Goal: Task Accomplishment & Management: Use online tool/utility

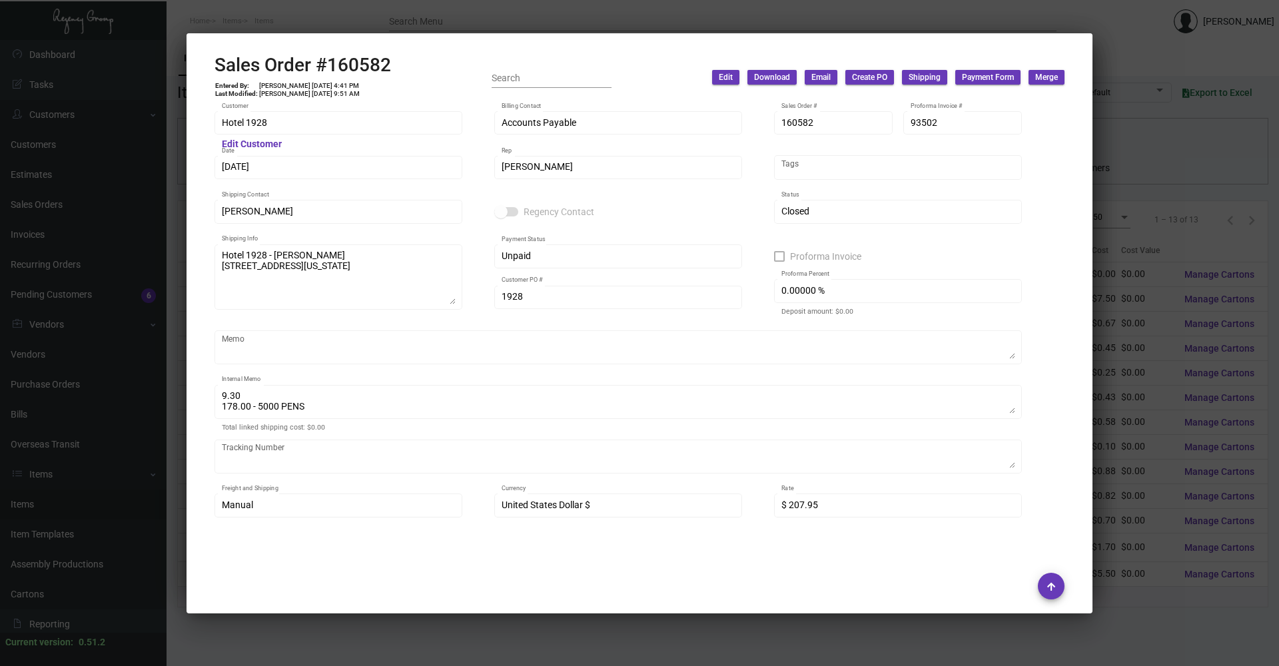
scroll to position [866, 0]
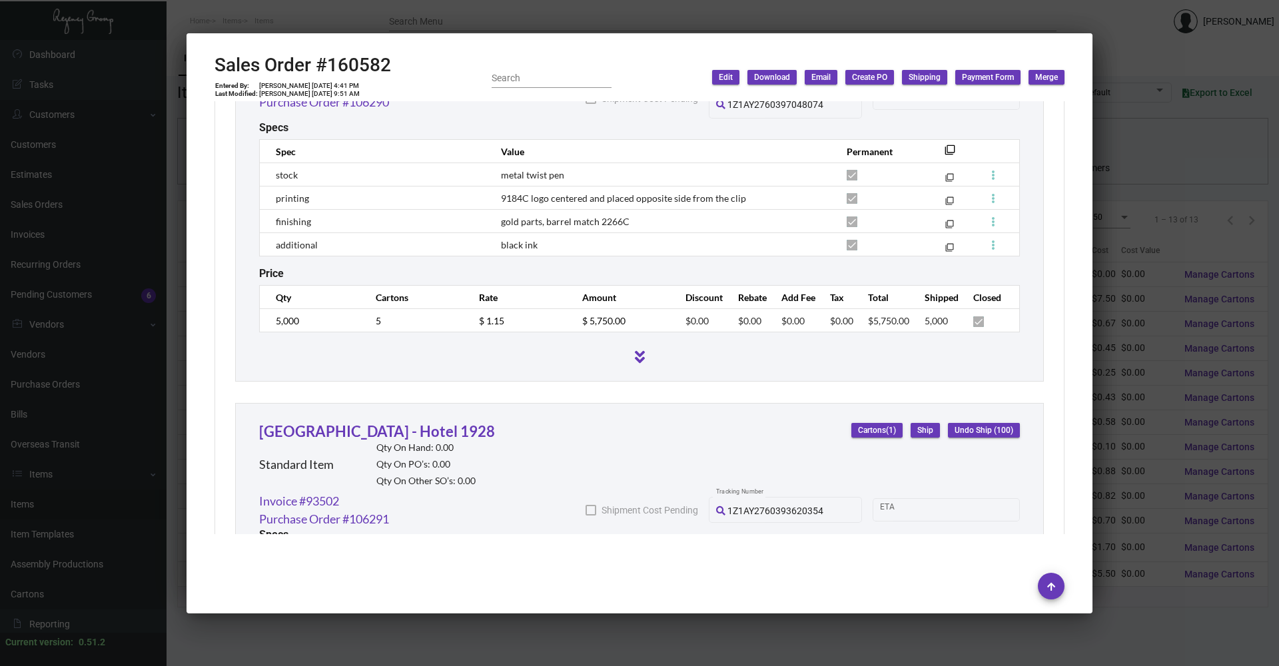
click at [431, 636] on div at bounding box center [639, 333] width 1279 height 666
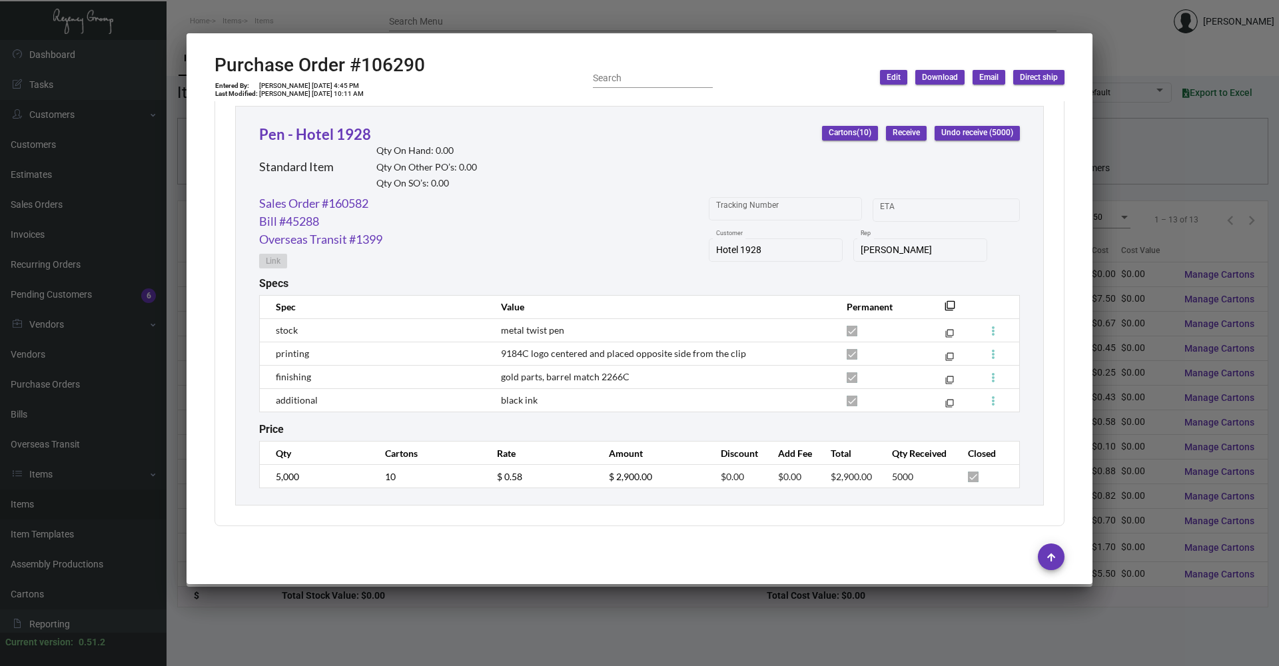
click at [431, 636] on div at bounding box center [639, 333] width 1279 height 666
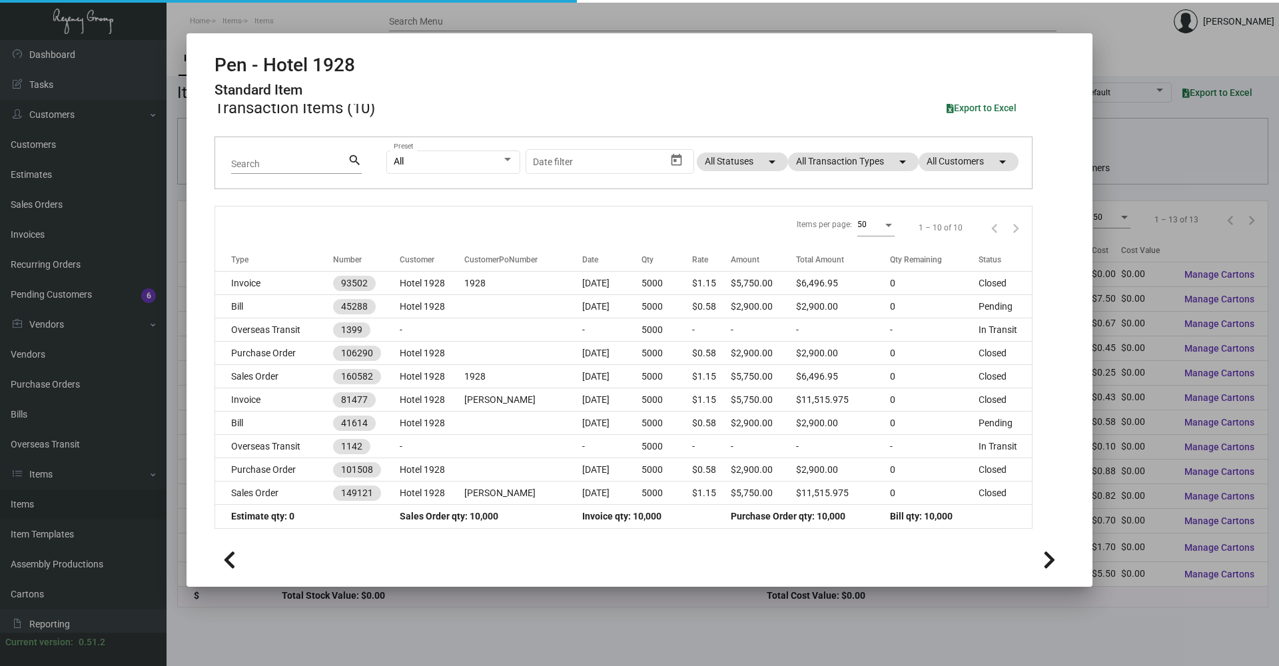
click at [252, 631] on div at bounding box center [639, 333] width 1279 height 666
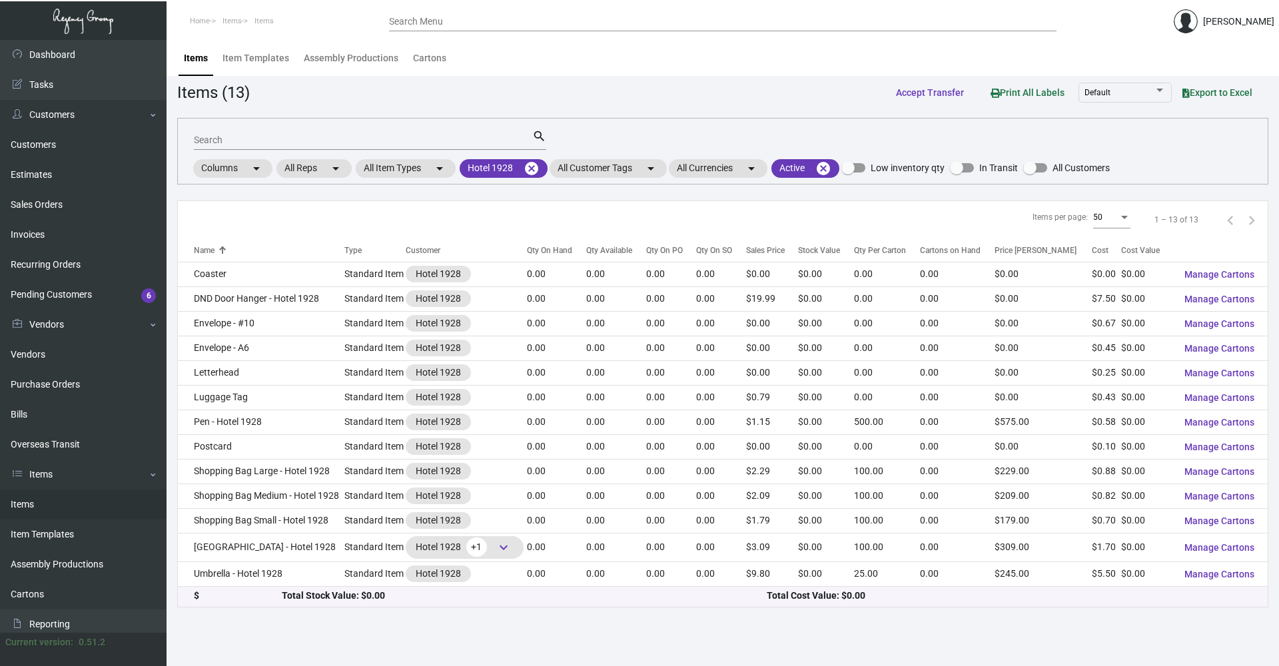
click at [26, 507] on link "Items" at bounding box center [83, 505] width 167 height 30
click at [537, 174] on mat-icon "cancel" at bounding box center [532, 169] width 16 height 16
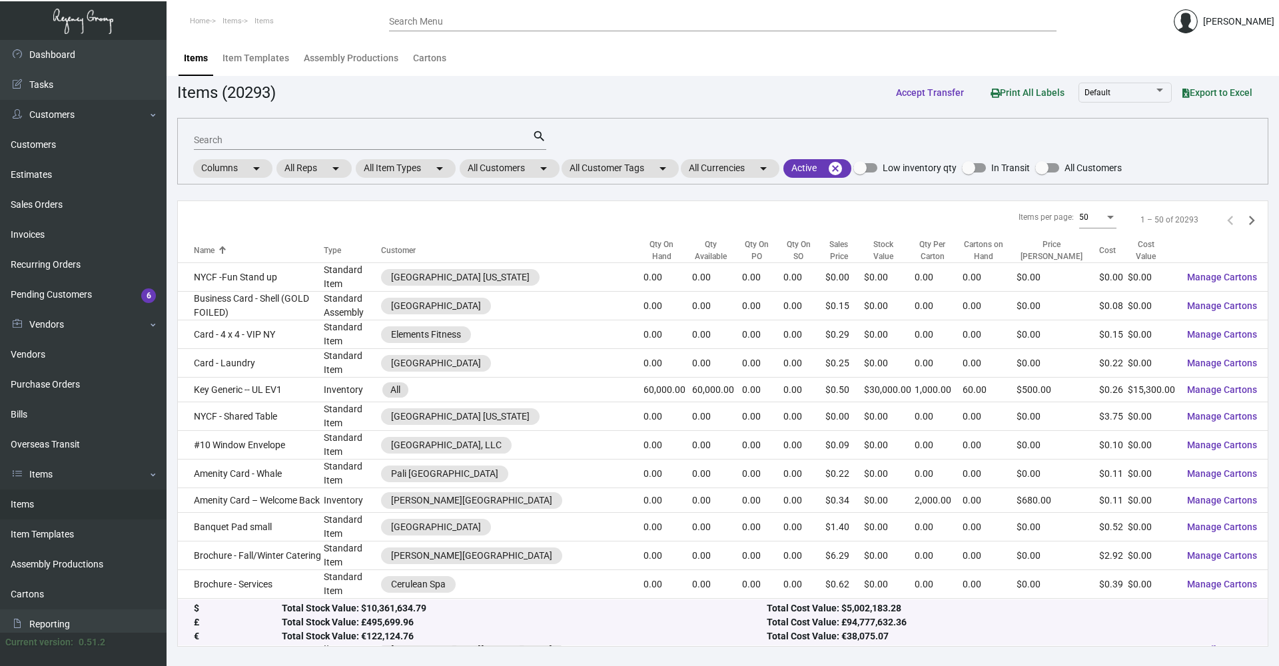
click at [1183, 27] on img at bounding box center [1186, 21] width 24 height 24
click at [971, 29] on div at bounding box center [639, 333] width 1279 height 666
click at [486, 167] on mat-chip "All Customers arrow_drop_down" at bounding box center [510, 168] width 100 height 19
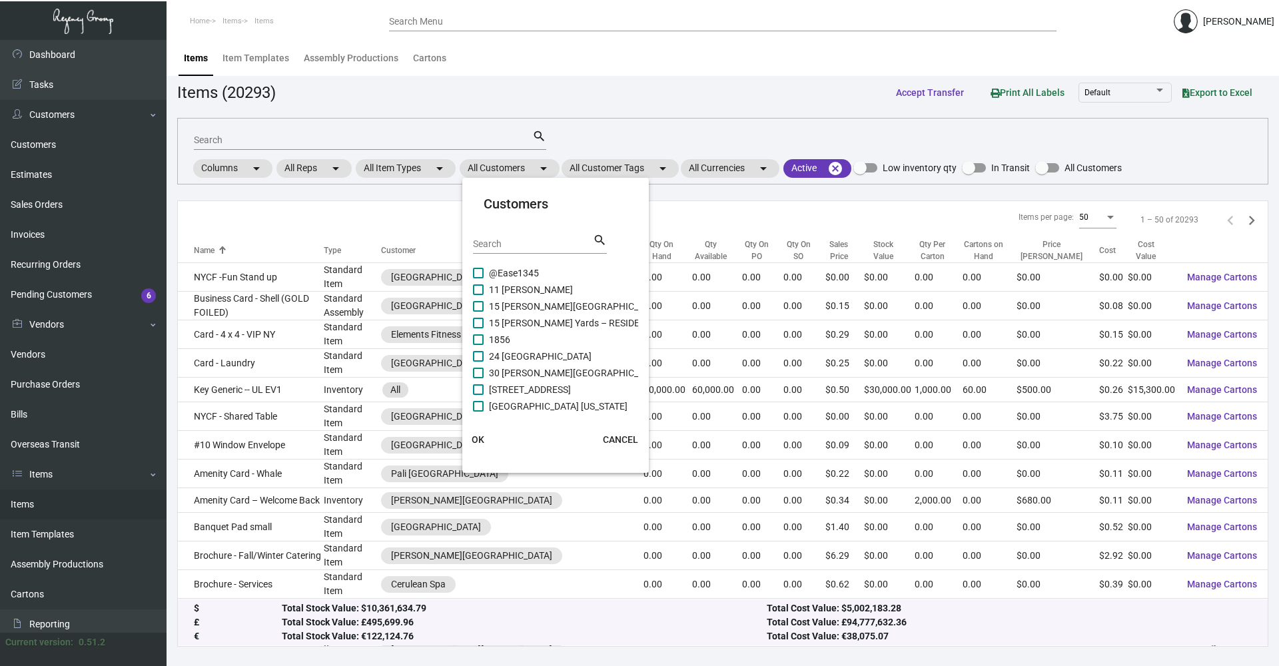
click at [491, 239] on input "Search" at bounding box center [533, 244] width 120 height 11
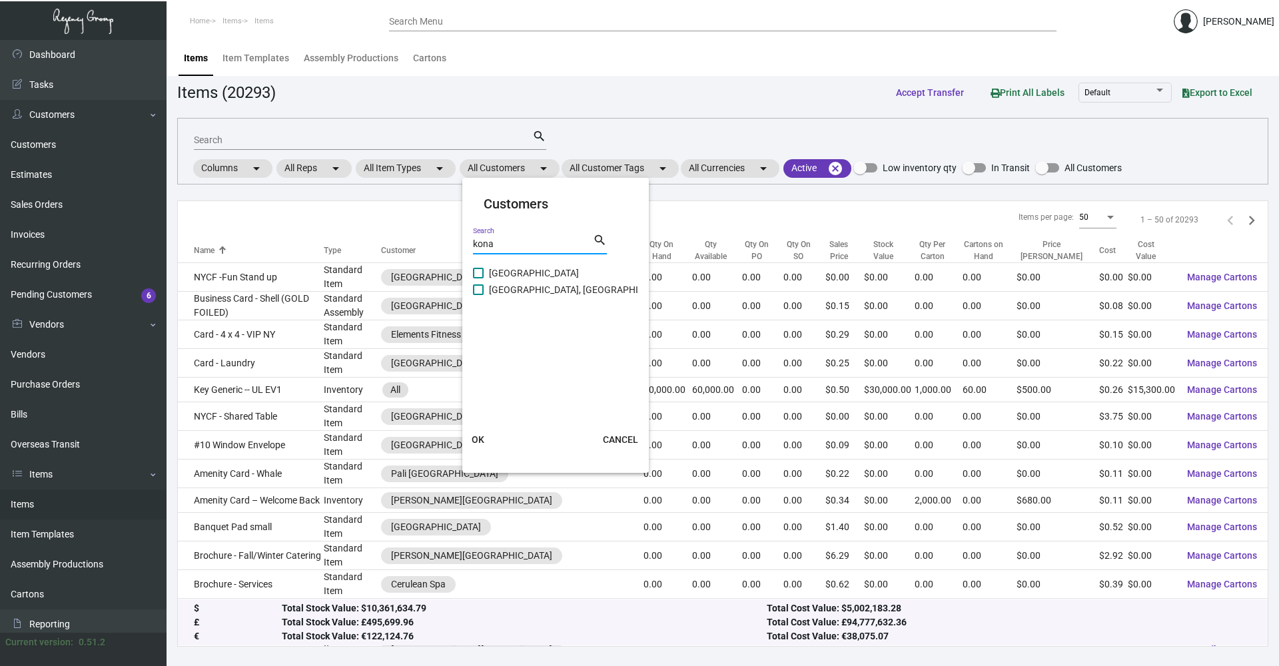
type input "kona"
click at [534, 290] on span "[GEOGRAPHIC_DATA], [GEOGRAPHIC_DATA]" at bounding box center [581, 290] width 184 height 16
click at [478, 295] on input "[GEOGRAPHIC_DATA], [GEOGRAPHIC_DATA]" at bounding box center [478, 295] width 1 height 1
checkbox input "true"
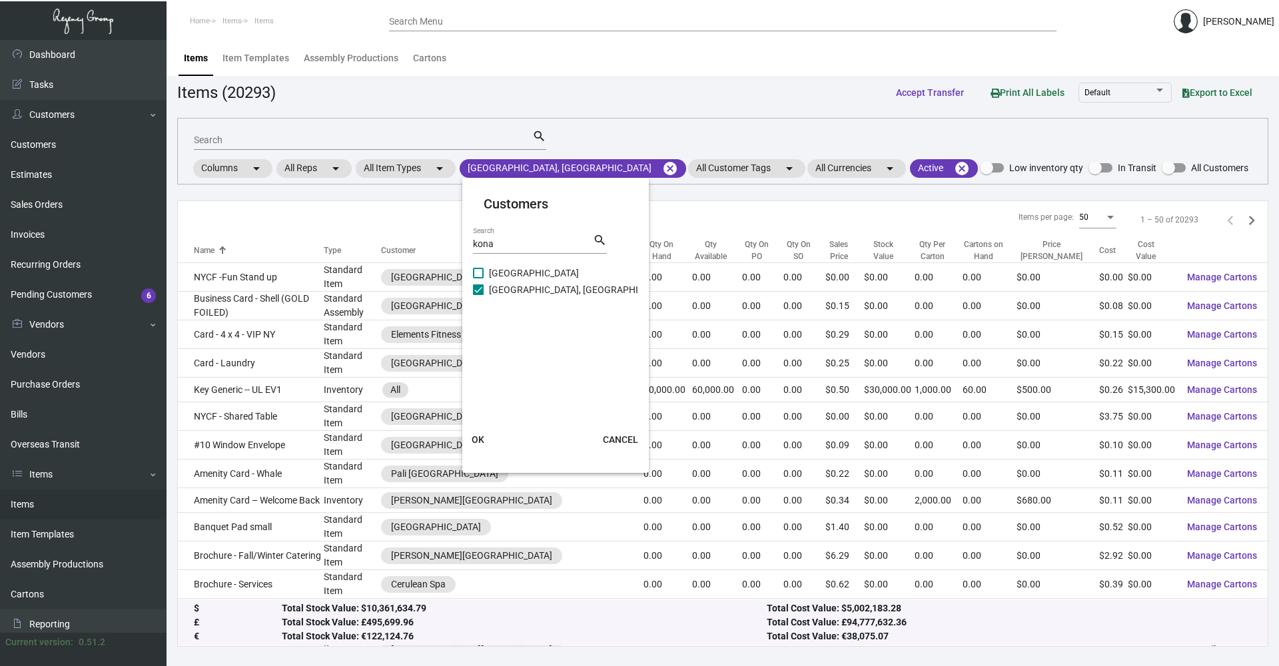
click at [487, 440] on button "OK" at bounding box center [478, 440] width 43 height 24
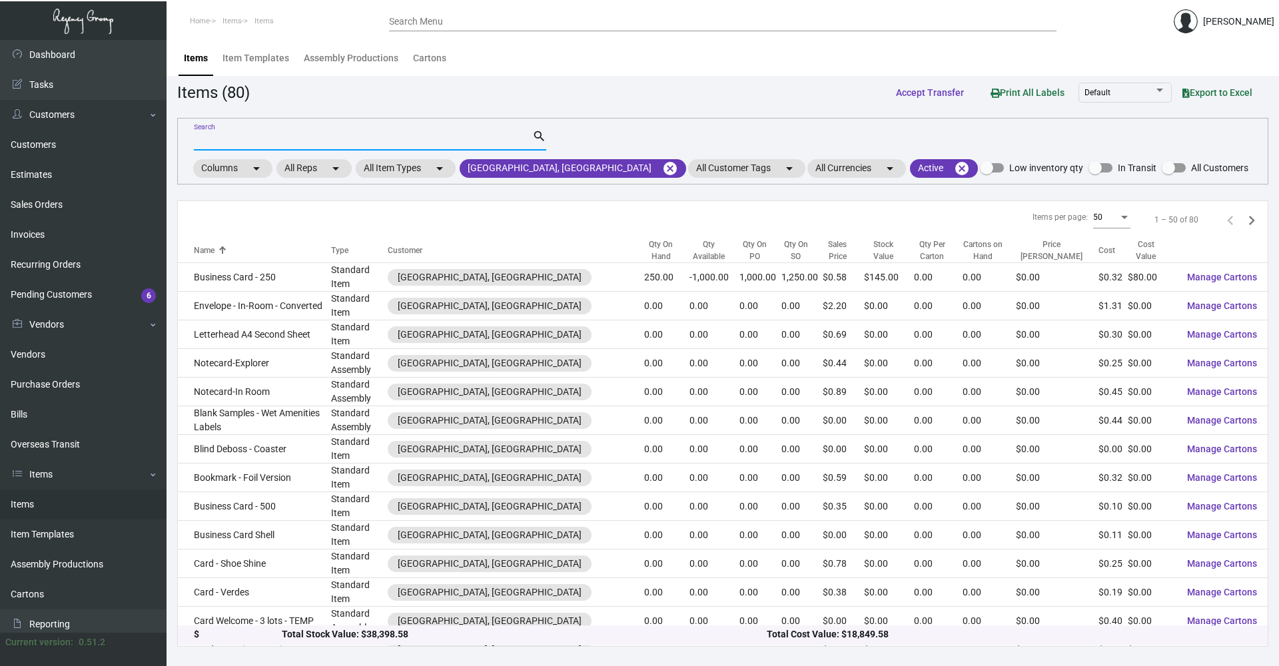
click at [220, 141] on input "Search" at bounding box center [363, 140] width 338 height 11
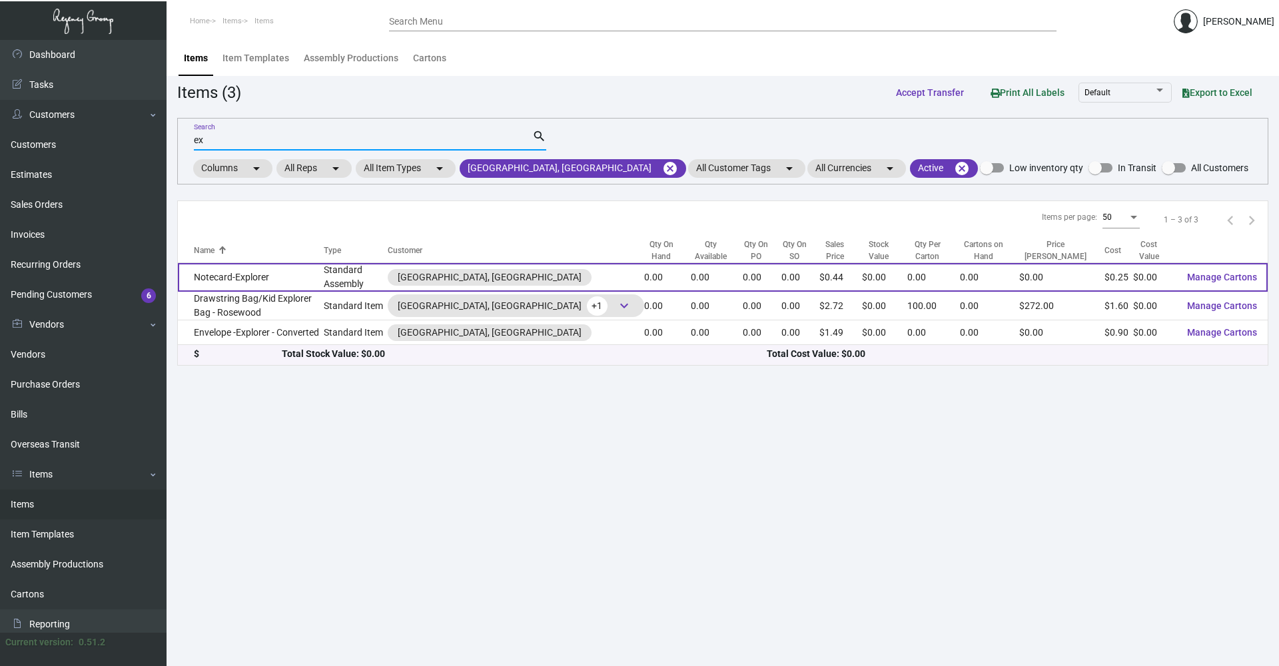
type input "ex"
click at [324, 268] on td "Notecard-Explorer" at bounding box center [251, 277] width 146 height 29
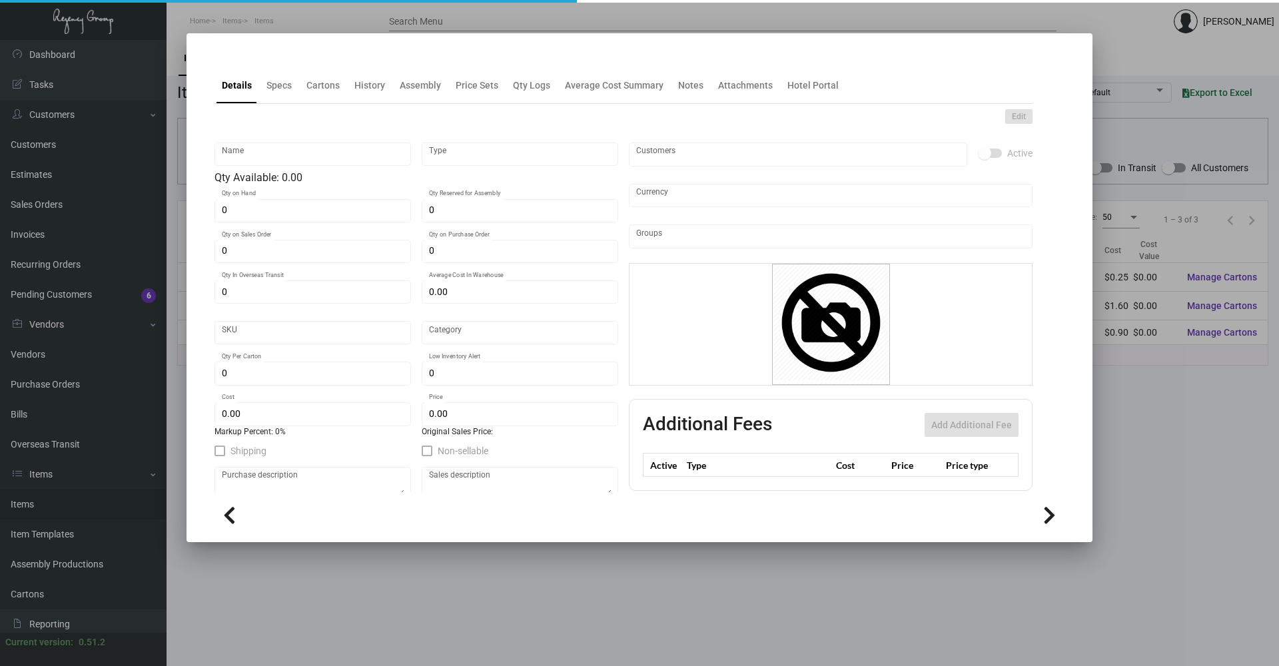
type input "Notecard-Explorer"
type input "Standard Assembly"
type input "$ 0.00"
type input "Standard"
type input "$ 0.25249"
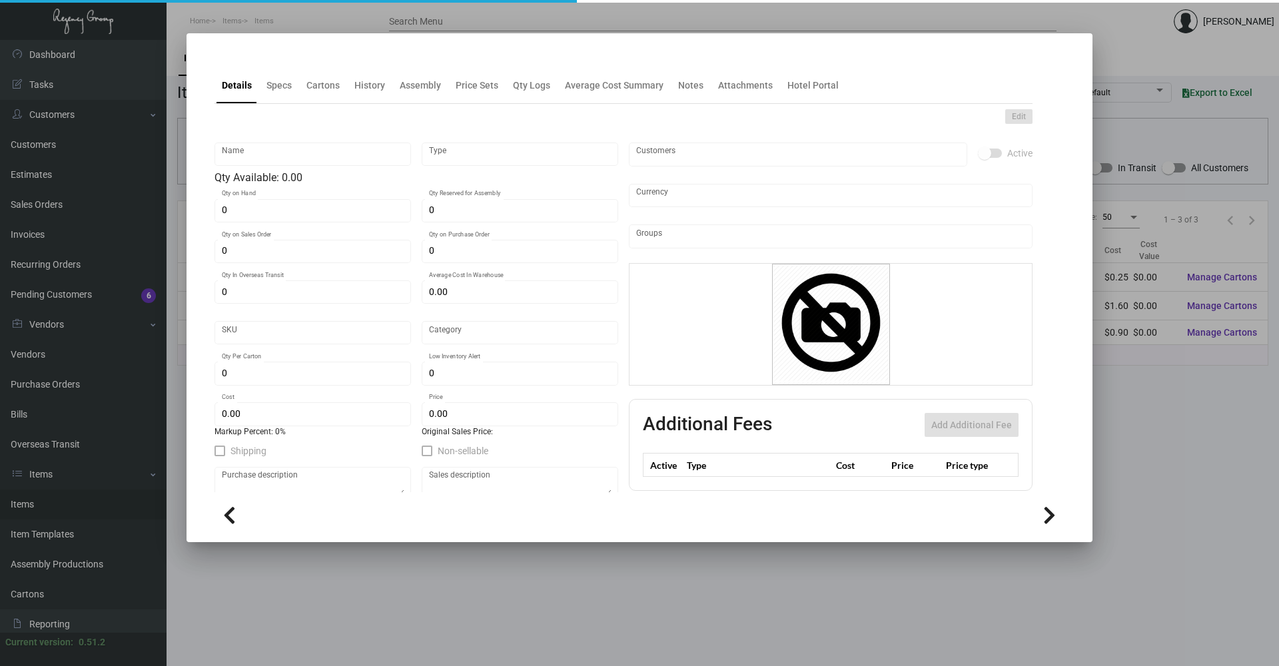
type input "$ 0.44"
checkbox input "true"
type input "United States Dollar $"
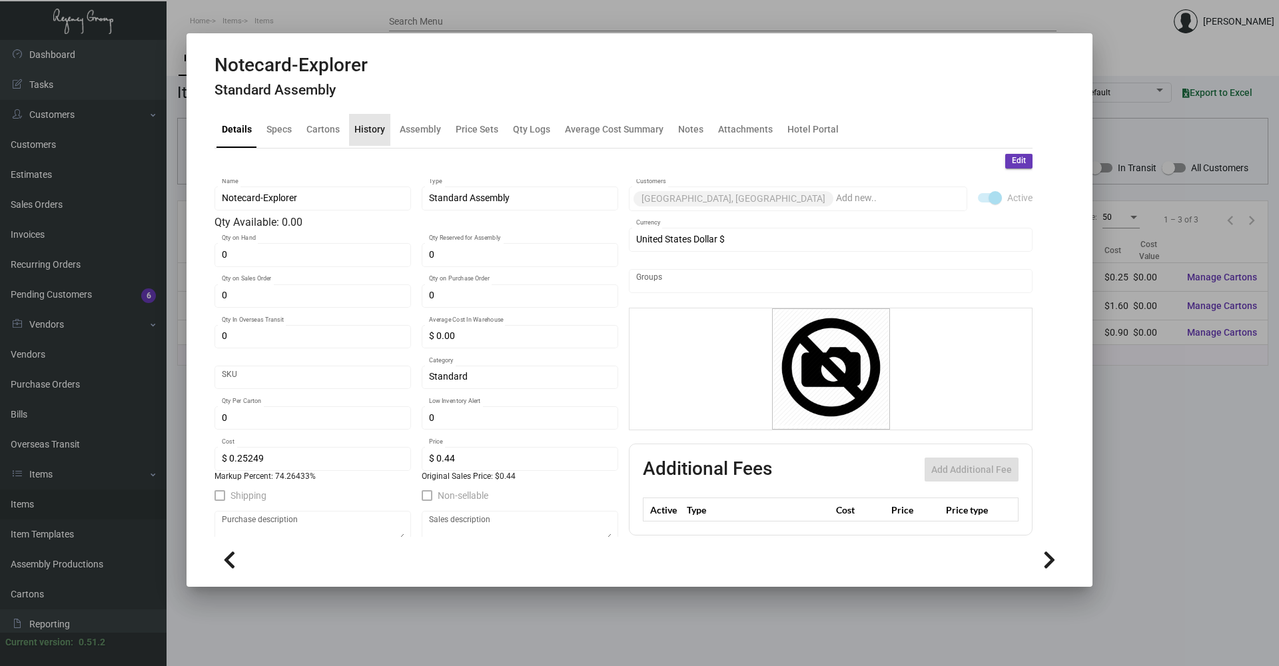
click at [372, 133] on div "History" at bounding box center [369, 130] width 31 height 14
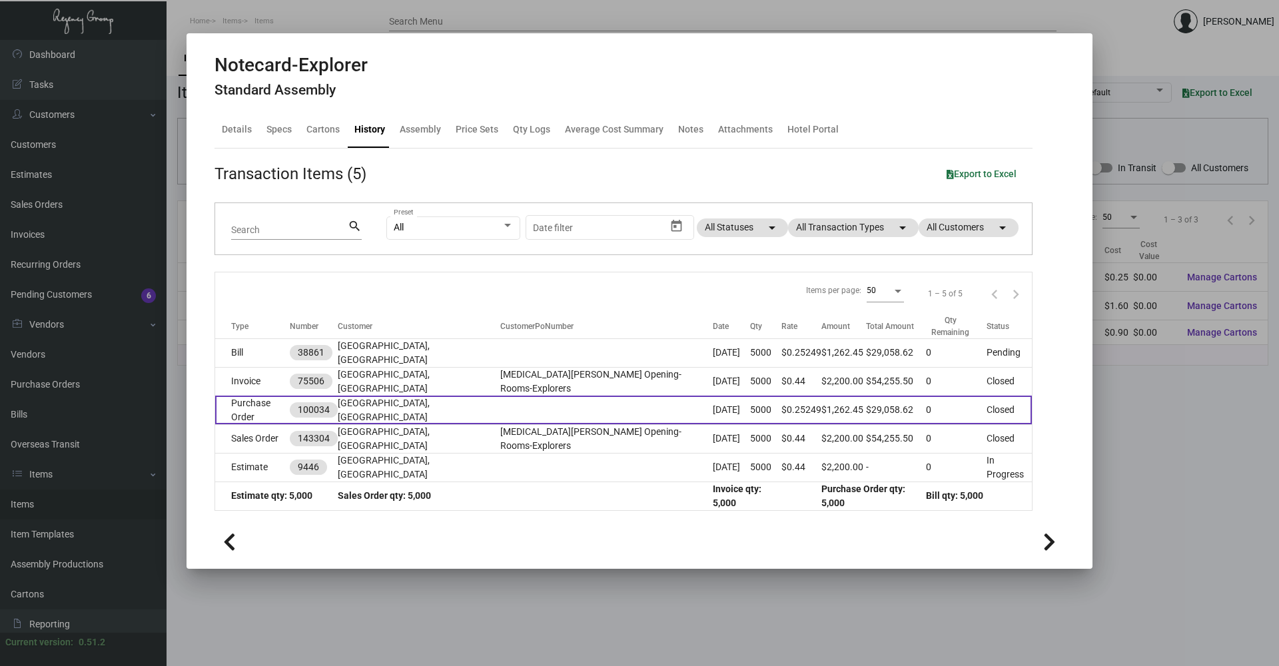
click at [386, 406] on td "[GEOGRAPHIC_DATA], [GEOGRAPHIC_DATA]" at bounding box center [419, 410] width 163 height 29
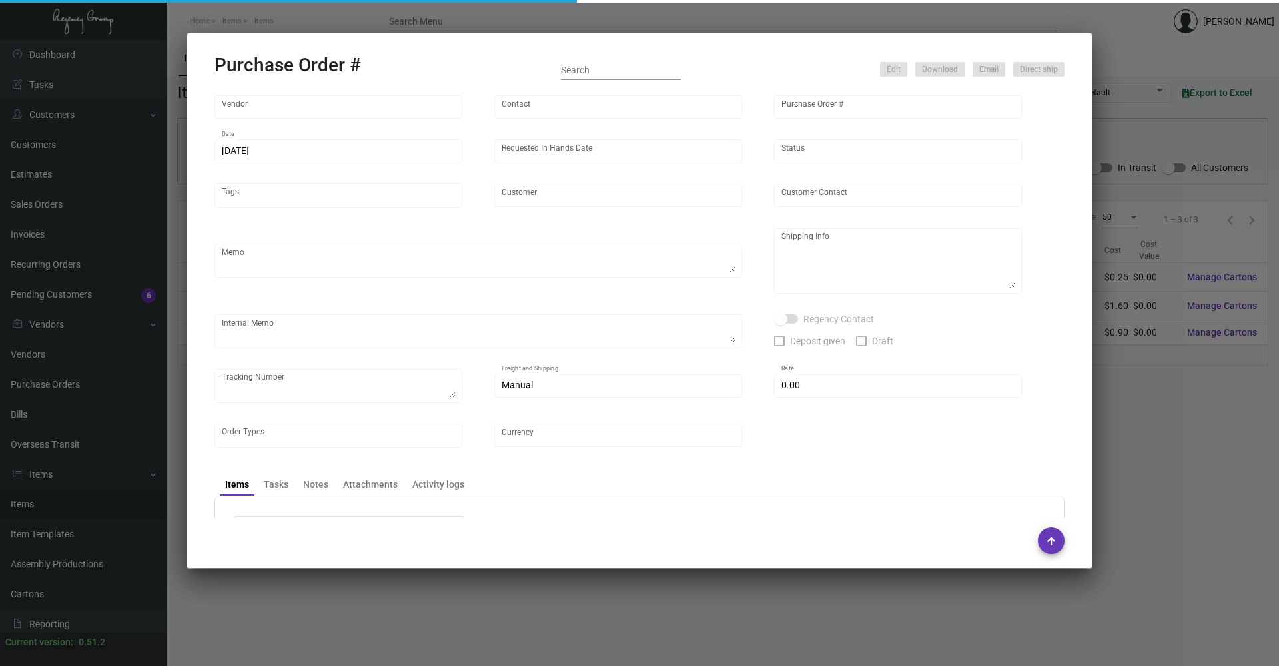
type input "Team Concept"
type input "[PERSON_NAME]"
type input "100034"
type input "[DATE]"
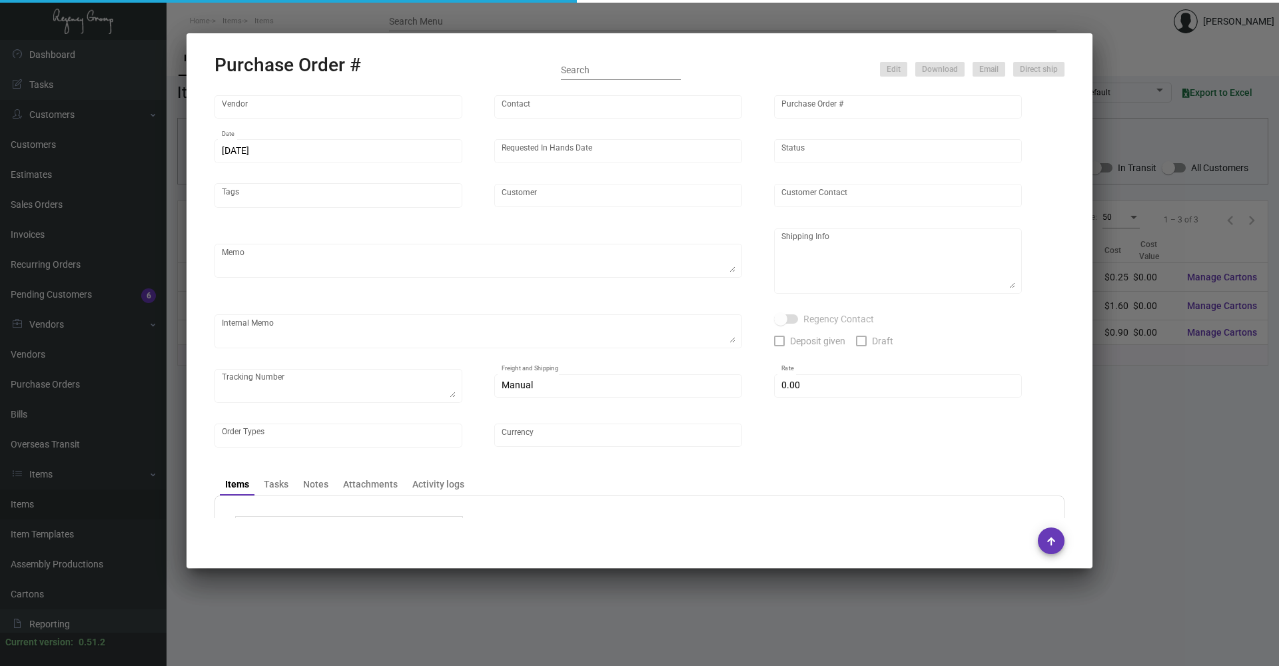
type input "[GEOGRAPHIC_DATA], [GEOGRAPHIC_DATA]"
type input "[PERSON_NAME]"
type textarea "***ANY PRICE DISCREPANCY MUST BE CALLED OUT PRIOR TO PROCEEDING WITH THIS ORDER…"
type textarea "[GEOGRAPHIC_DATA], [GEOGRAPHIC_DATA] - [GEOGRAPHIC_DATA][PERSON_NAME] [STREET_A…"
type textarea "[DATE] - Envelope stock - 65# [DATE] vellum yellow cover was discontinued so su…"
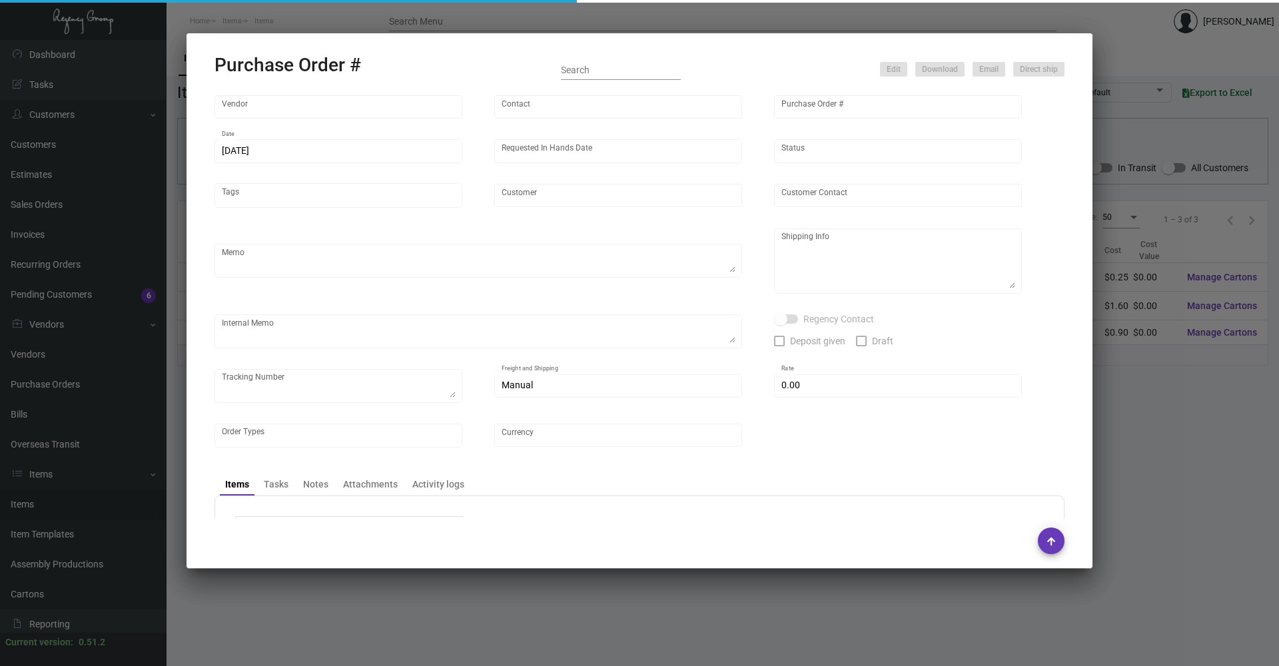
type input "$ 5.00"
type input "United States Dollar $"
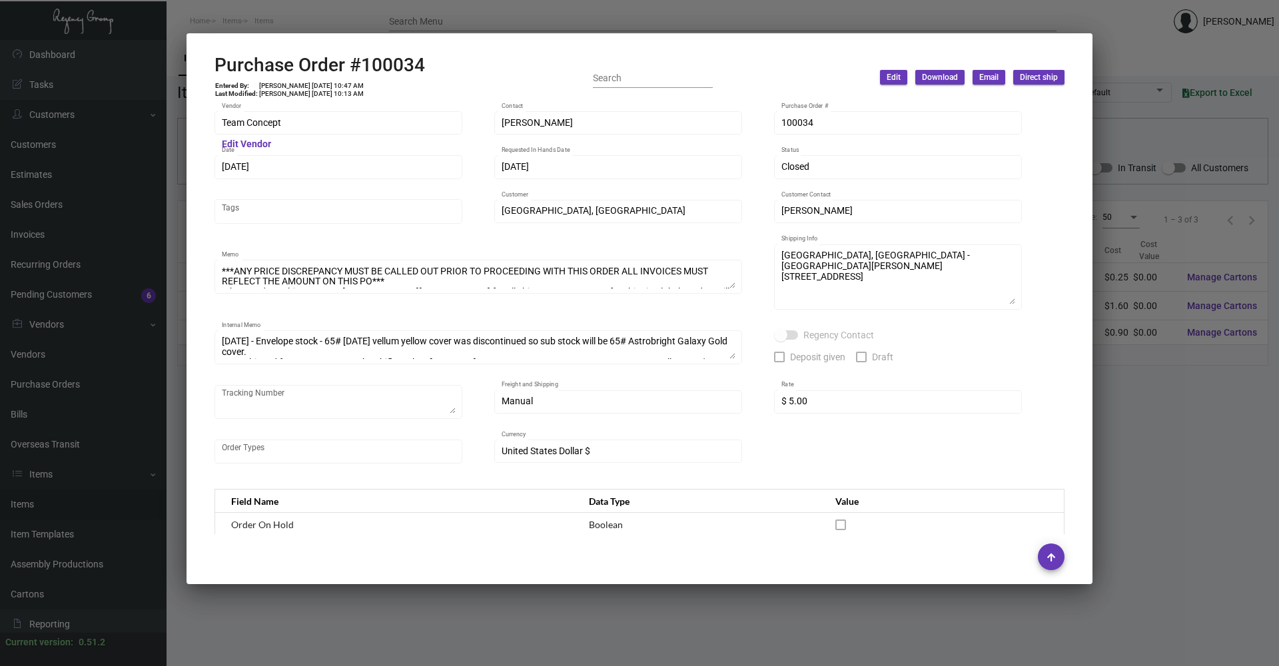
click at [486, 630] on div at bounding box center [639, 333] width 1279 height 666
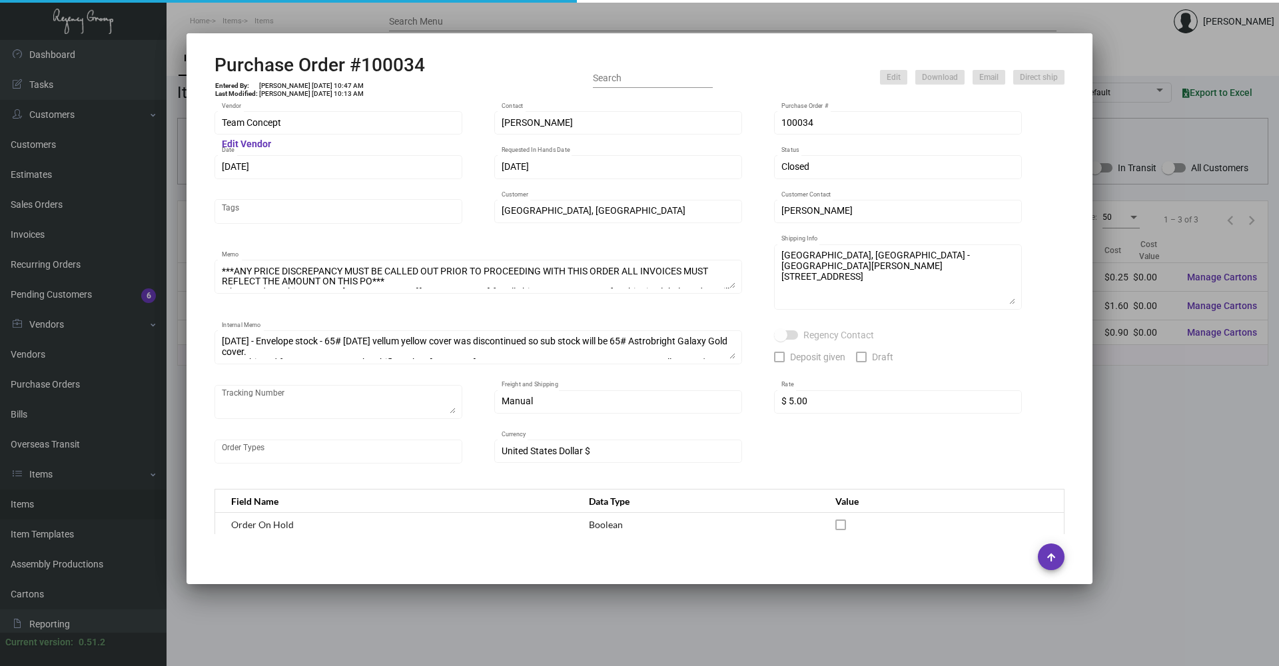
click at [486, 630] on div at bounding box center [639, 333] width 1279 height 666
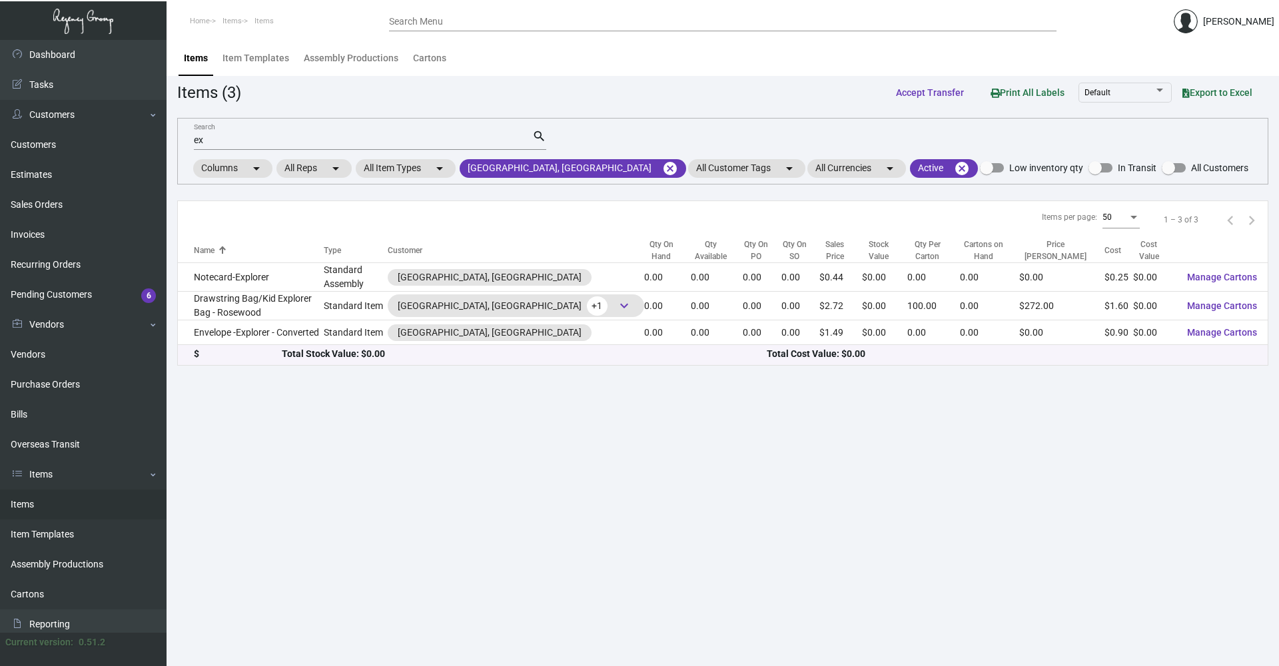
click at [486, 630] on main "Items Item Templates Assembly Productions Cartons Items (3) Accept Transfer Pri…" at bounding box center [723, 353] width 1113 height 626
